Goal: Information Seeking & Learning: Learn about a topic

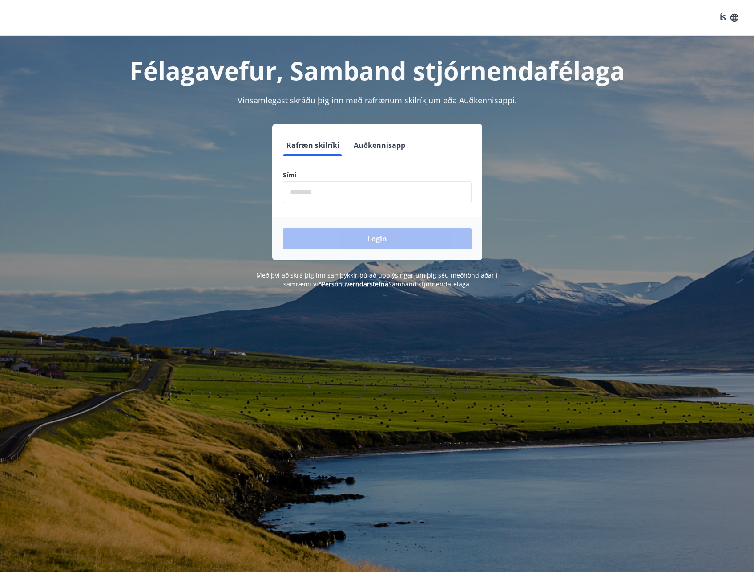
click at [351, 194] on input "phone" at bounding box center [377, 192] width 189 height 22
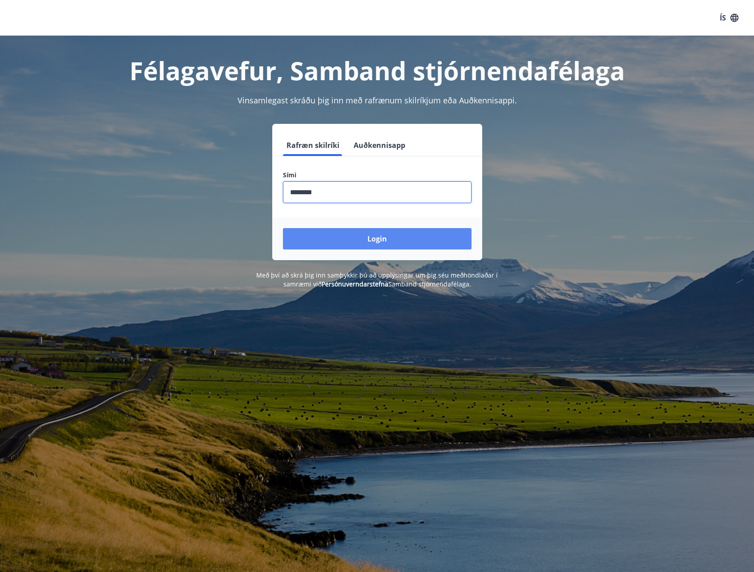
click at [374, 240] on button "Login" at bounding box center [377, 238] width 189 height 21
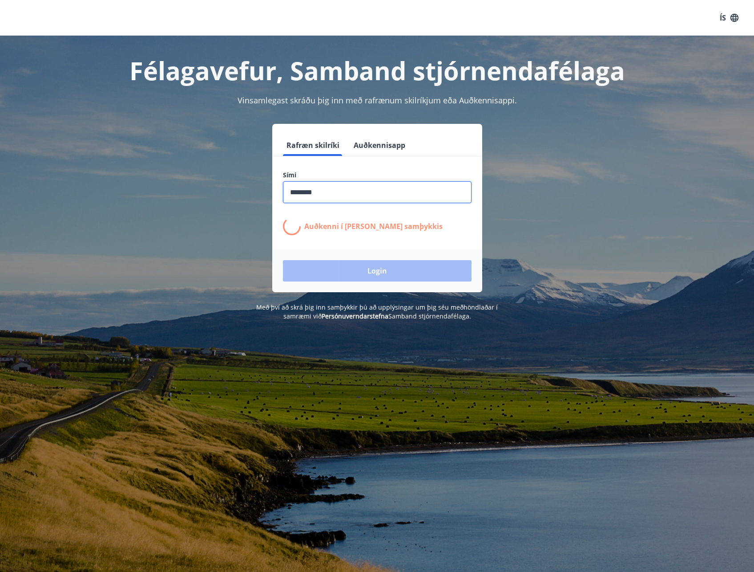
drag, startPoint x: 346, startPoint y: 189, endPoint x: -2, endPoint y: 201, distance: 348.3
click at [0, 201] on html "ÍS Félagavefur, Samband stjórnendafélaga Vinsamlegast skráðu þig inn með rafræn…" at bounding box center [377, 340] width 754 height 681
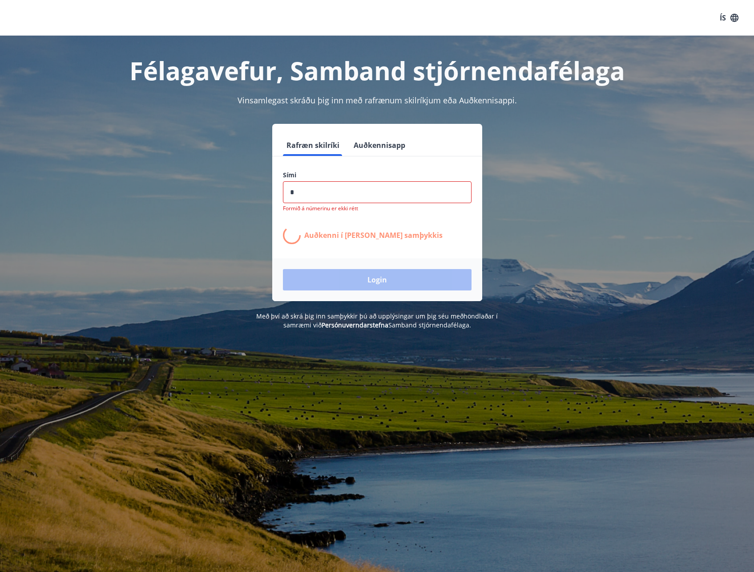
type input "**"
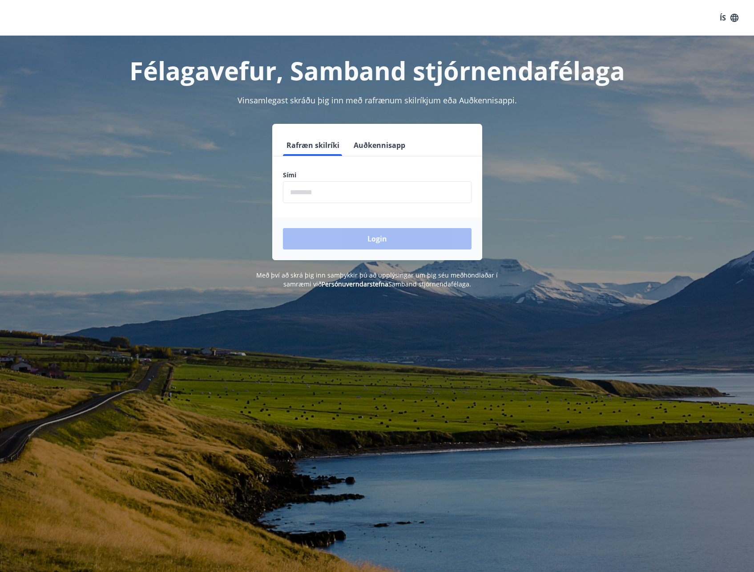
click at [320, 187] on input "phone" at bounding box center [377, 192] width 189 height 22
type input "*"
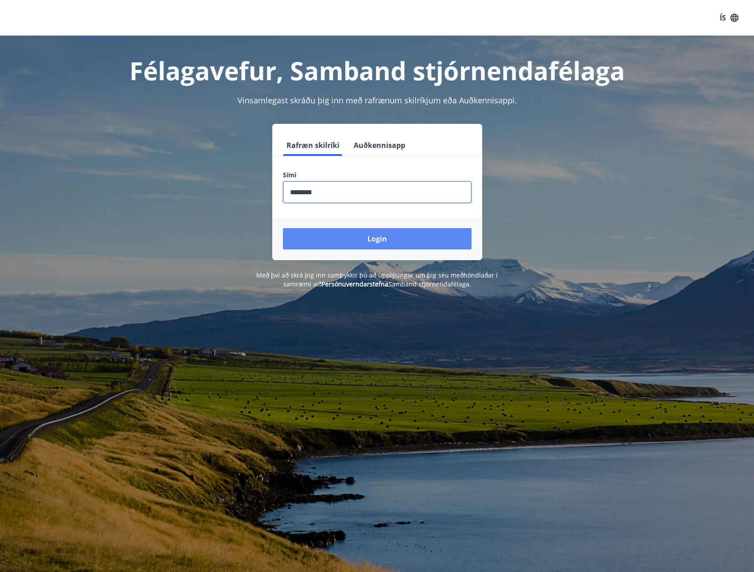
type input "********"
click at [381, 241] on button "Login" at bounding box center [377, 238] width 189 height 21
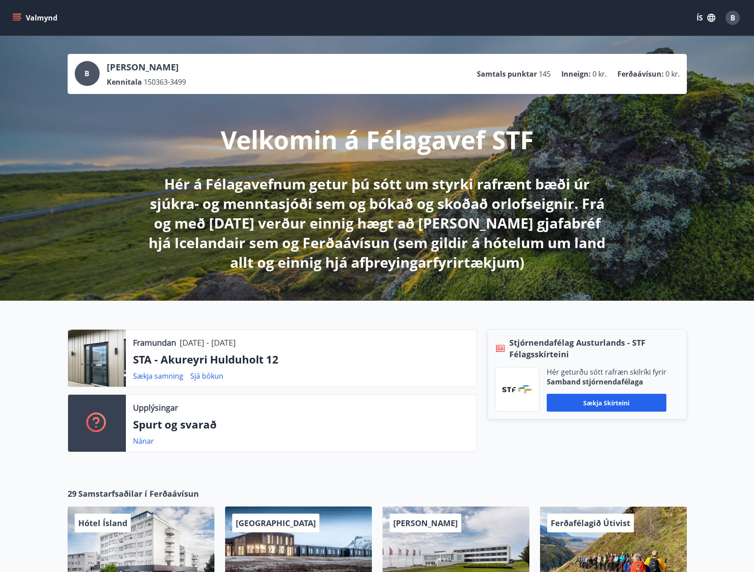
click at [18, 15] on icon "menu" at bounding box center [16, 17] width 9 height 9
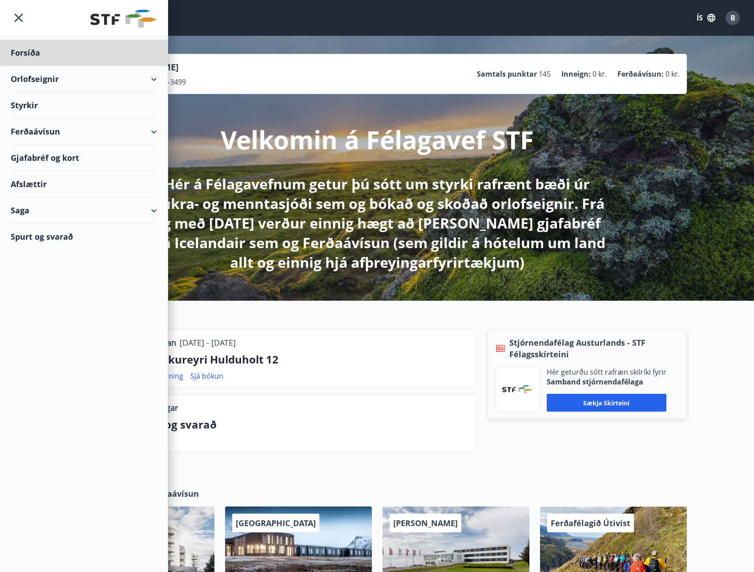
click at [57, 66] on div "Styrkir" at bounding box center [84, 53] width 146 height 26
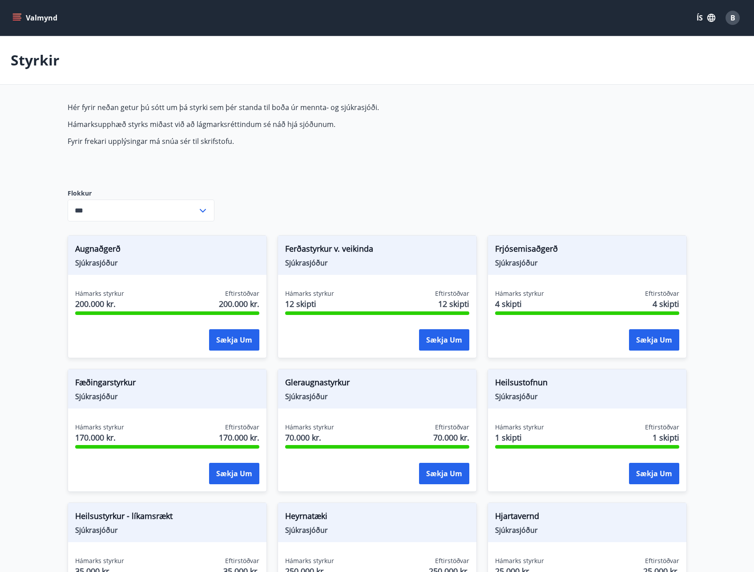
click at [202, 207] on icon at bounding box center [203, 210] width 11 height 11
click at [99, 244] on li "Sjúkrasjóður" at bounding box center [141, 245] width 146 height 16
type input "**********"
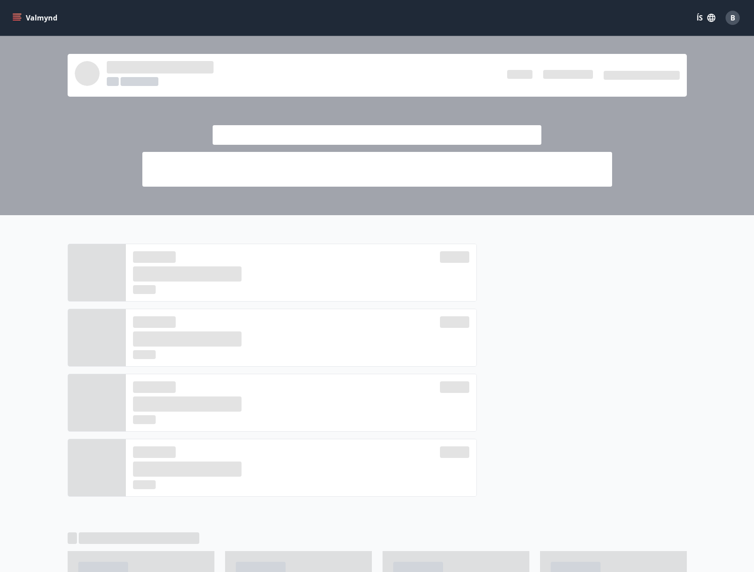
click at [17, 16] on icon "menu" at bounding box center [17, 16] width 8 height 1
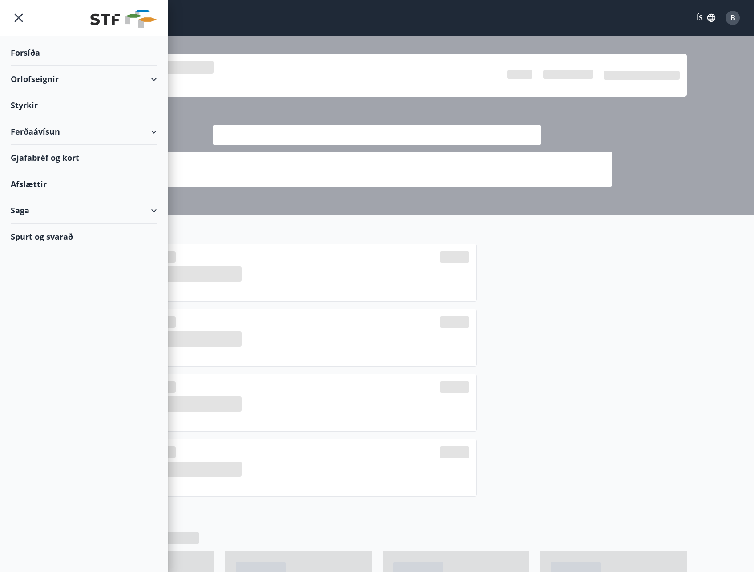
click at [37, 66] on div "Styrkir" at bounding box center [84, 53] width 146 height 26
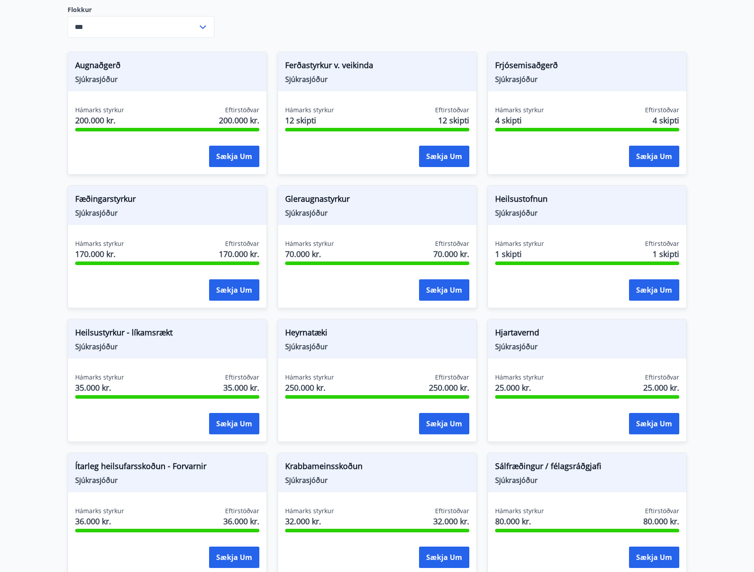
scroll to position [50, 0]
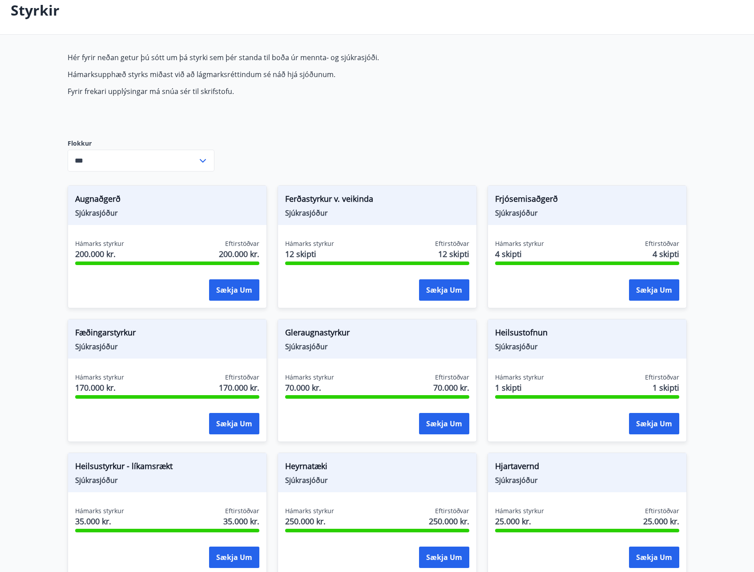
click at [208, 162] on icon at bounding box center [203, 160] width 11 height 11
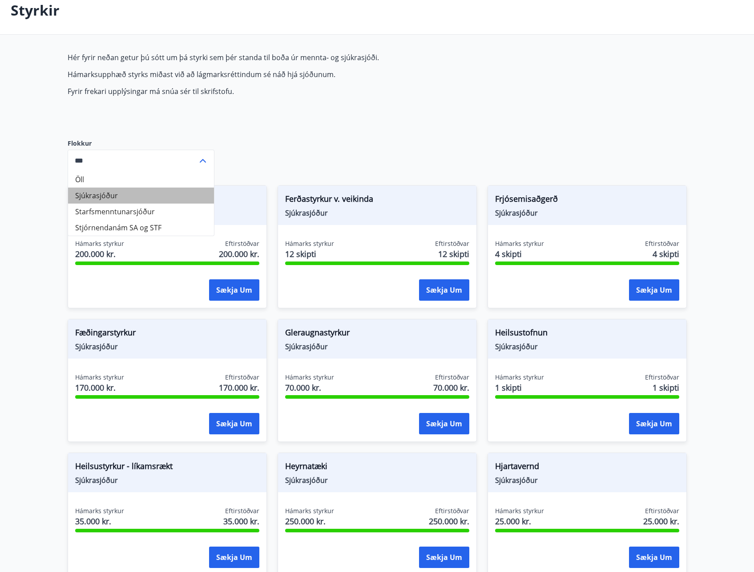
click at [119, 193] on li "Sjúkrasjóður" at bounding box center [141, 195] width 146 height 16
type input "**********"
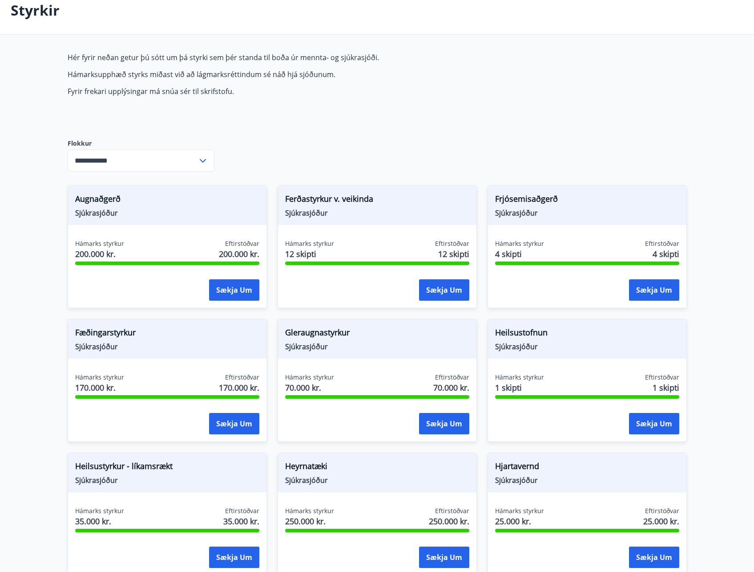
scroll to position [0, 0]
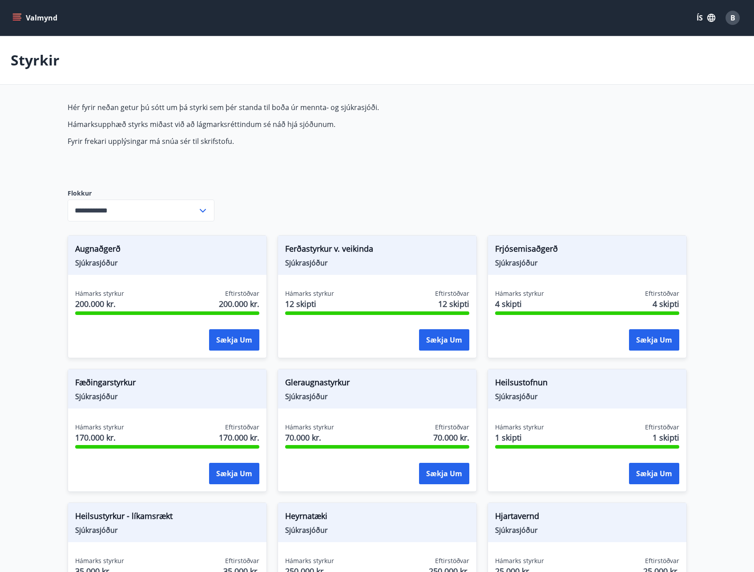
click at [11, 12] on button "Valmynd" at bounding box center [36, 18] width 50 height 16
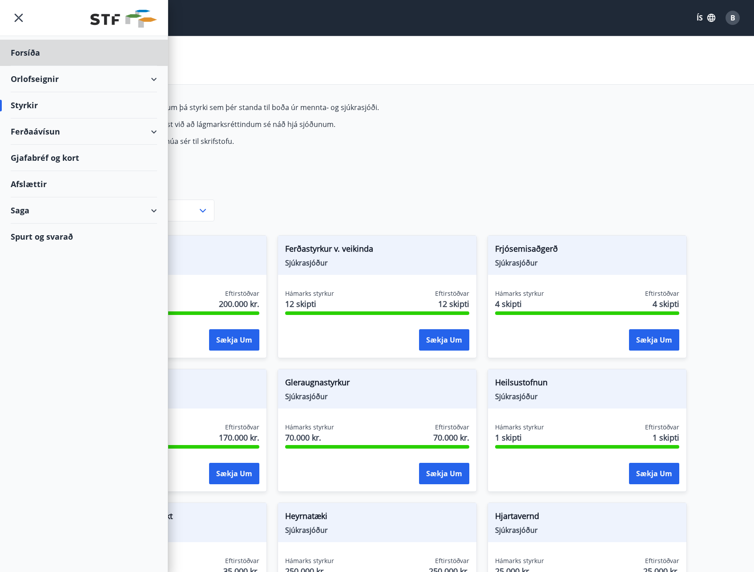
click at [24, 101] on div "Styrkir" at bounding box center [84, 105] width 146 height 26
click at [226, 82] on div "Styrkir" at bounding box center [377, 60] width 754 height 49
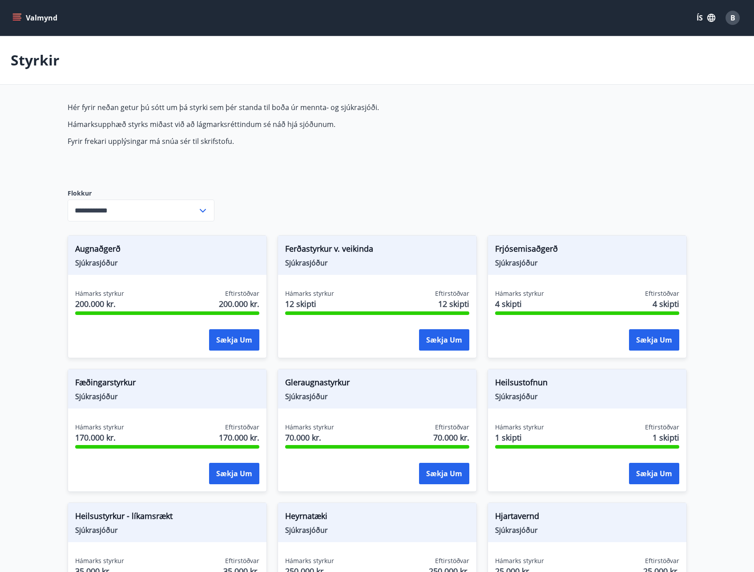
click at [27, 16] on button "Valmynd" at bounding box center [36, 18] width 50 height 16
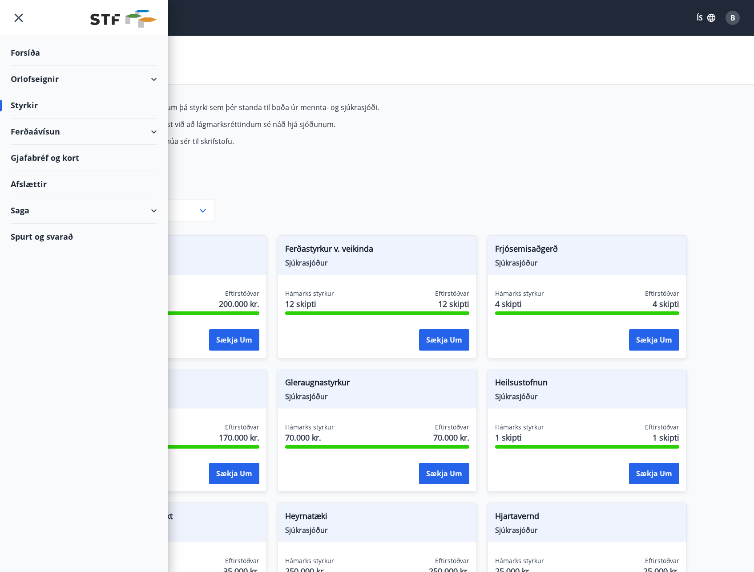
click at [65, 236] on div "Spurt og svarað" at bounding box center [84, 236] width 146 height 26
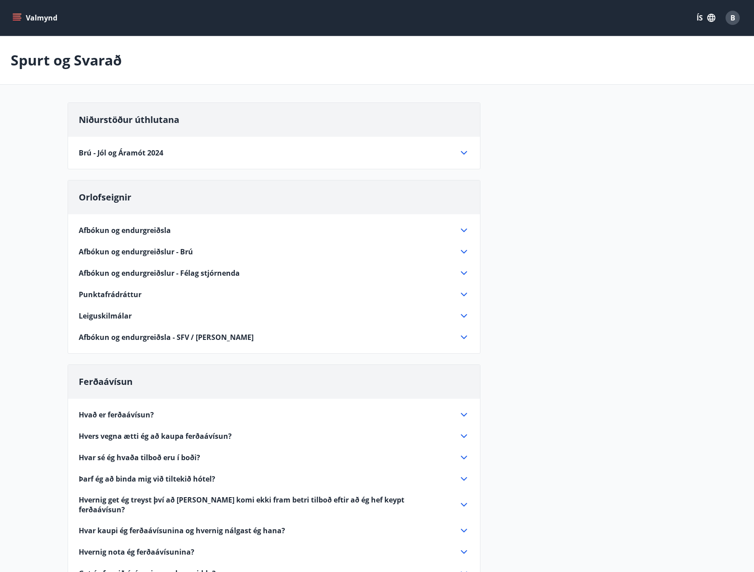
click at [16, 12] on button "Valmynd" at bounding box center [36, 18] width 50 height 16
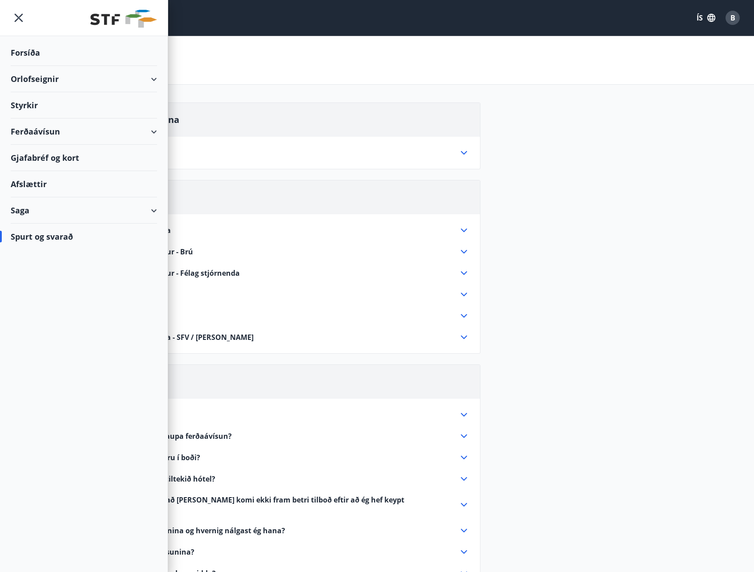
click at [98, 66] on div "Styrkir" at bounding box center [84, 53] width 146 height 26
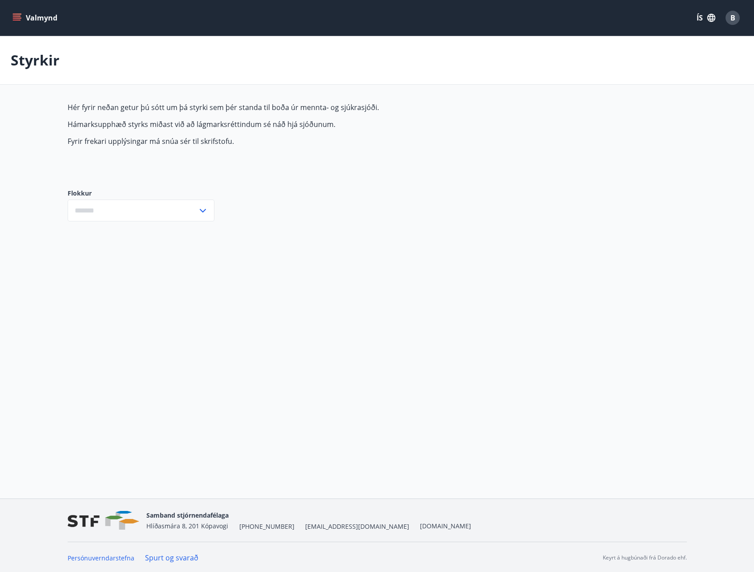
type input "***"
